Goal: Task Accomplishment & Management: Use online tool/utility

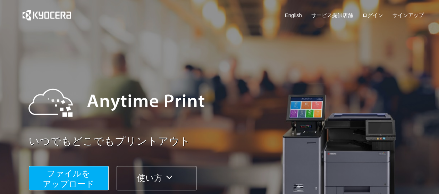
drag, startPoint x: 146, startPoint y: 180, endPoint x: 167, endPoint y: 167, distance: 24.8
click at [146, 180] on button "使い方" at bounding box center [157, 178] width 80 height 24
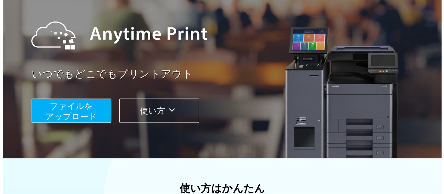
scroll to position [79, 0]
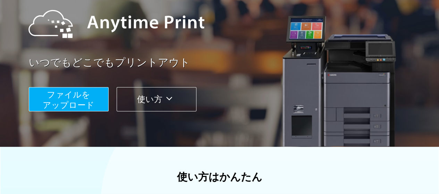
click at [82, 102] on span "ファイルを ​​アップロード" at bounding box center [69, 100] width 52 height 20
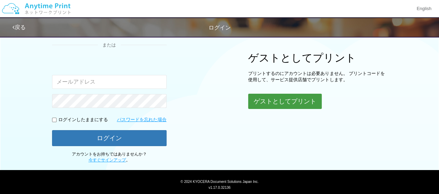
click at [253, 97] on button "ゲストとしてプリント" at bounding box center [285, 101] width 74 height 15
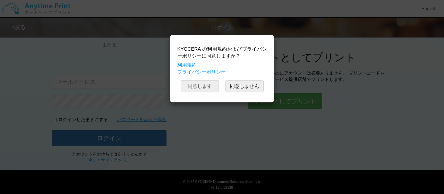
click at [192, 84] on button "同意します" at bounding box center [200, 86] width 38 height 12
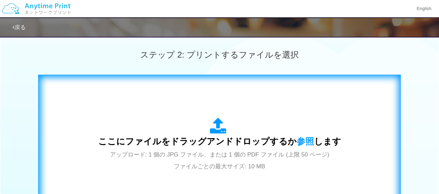
scroll to position [186, 0]
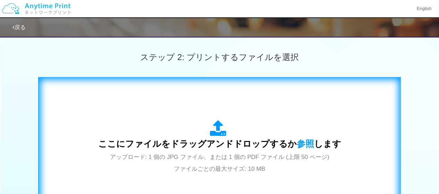
click at [247, 141] on span "ここにファイルをドラッグアンドドロップするか 参照 します" at bounding box center [219, 144] width 243 height 10
click at [249, 142] on span "ここにファイルをドラッグアンドドロップするか 参照 します" at bounding box center [219, 144] width 243 height 10
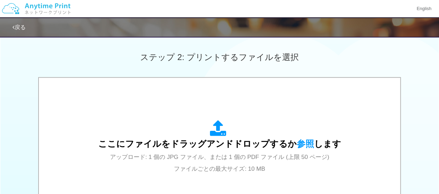
click at [357, 50] on div "ステップ 2: プリントするファイルを選択" at bounding box center [219, 57] width 439 height 40
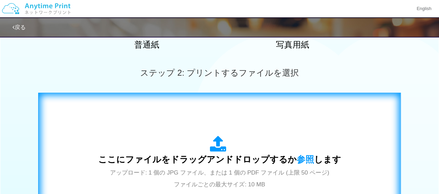
click at [236, 155] on span "ここにファイルをドラッグアンドドロップするか 参照 します" at bounding box center [219, 160] width 243 height 10
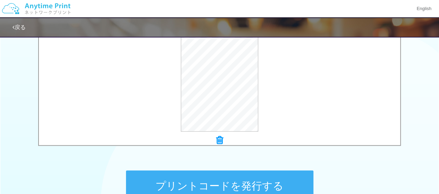
scroll to position [320, 0]
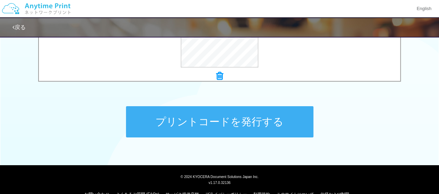
click at [232, 132] on button "プリントコードを発行する" at bounding box center [219, 121] width 187 height 31
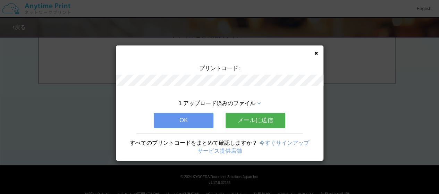
scroll to position [0, 0]
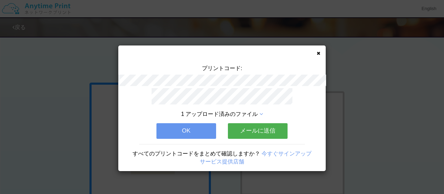
click at [203, 127] on button "OK" at bounding box center [187, 130] width 60 height 15
